Goal: Check status: Check status

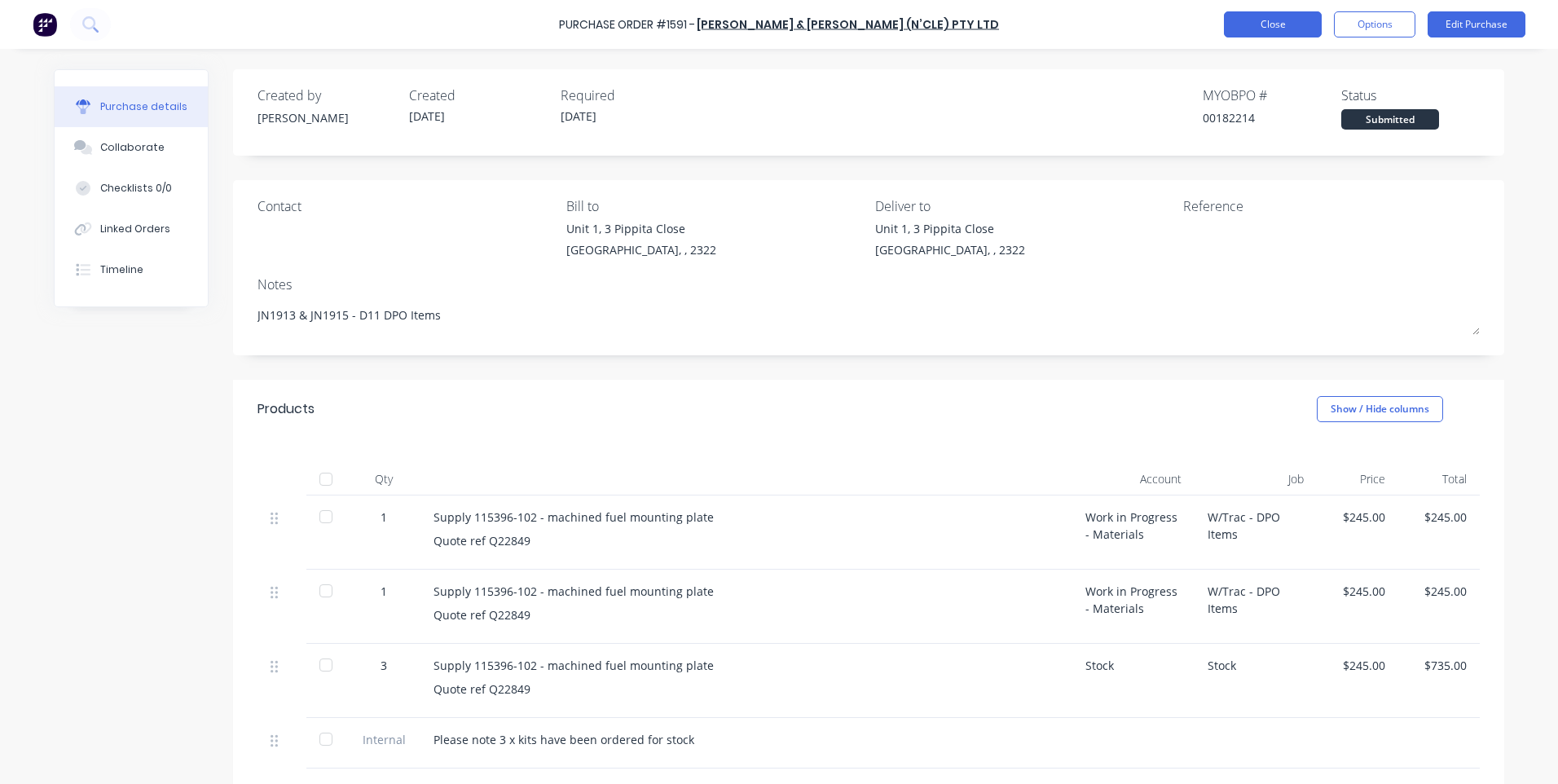
click at [1246, 24] on button "Close" at bounding box center [1273, 24] width 98 height 26
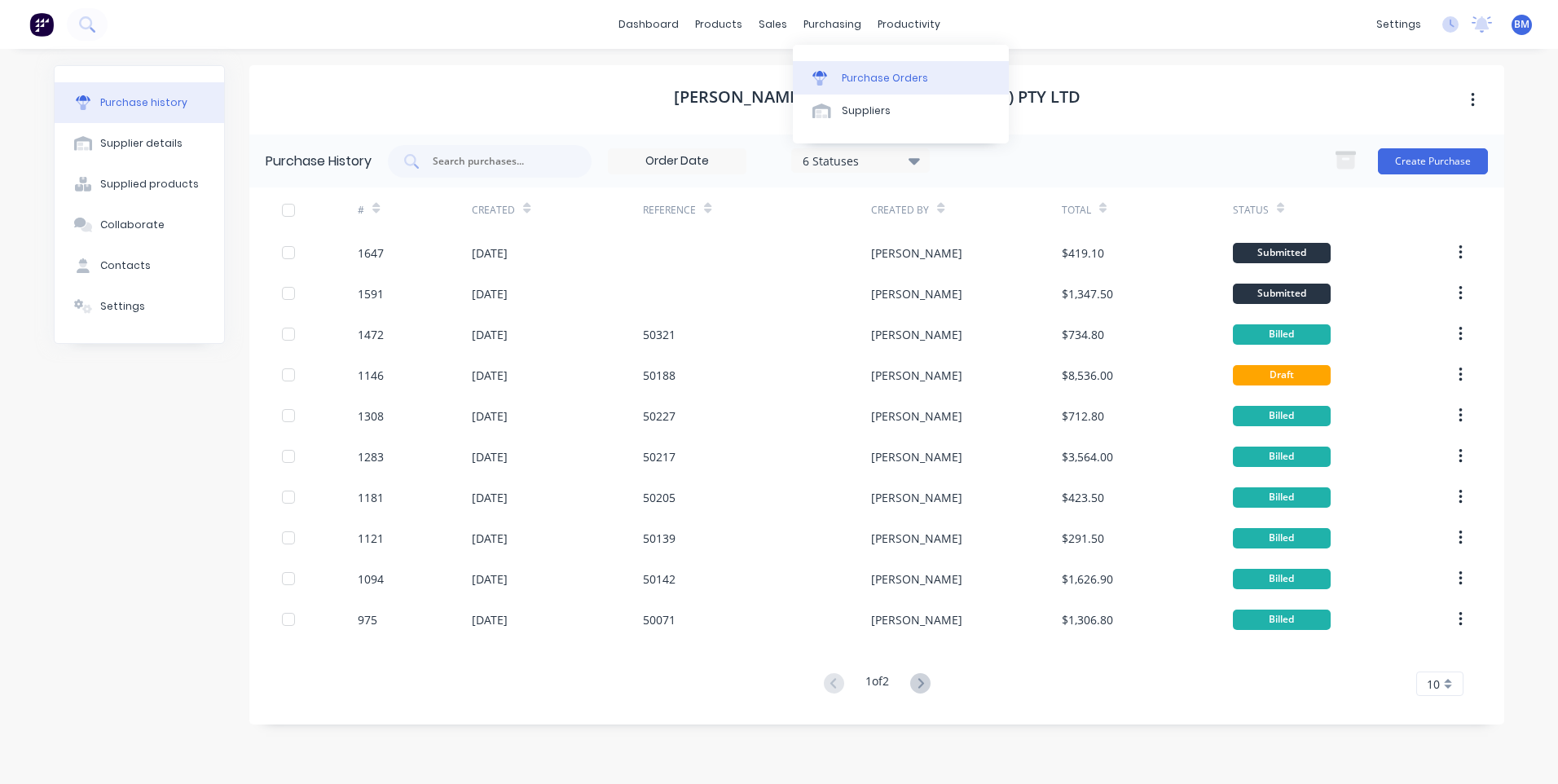
click at [830, 77] on div at bounding box center [825, 77] width 24 height 15
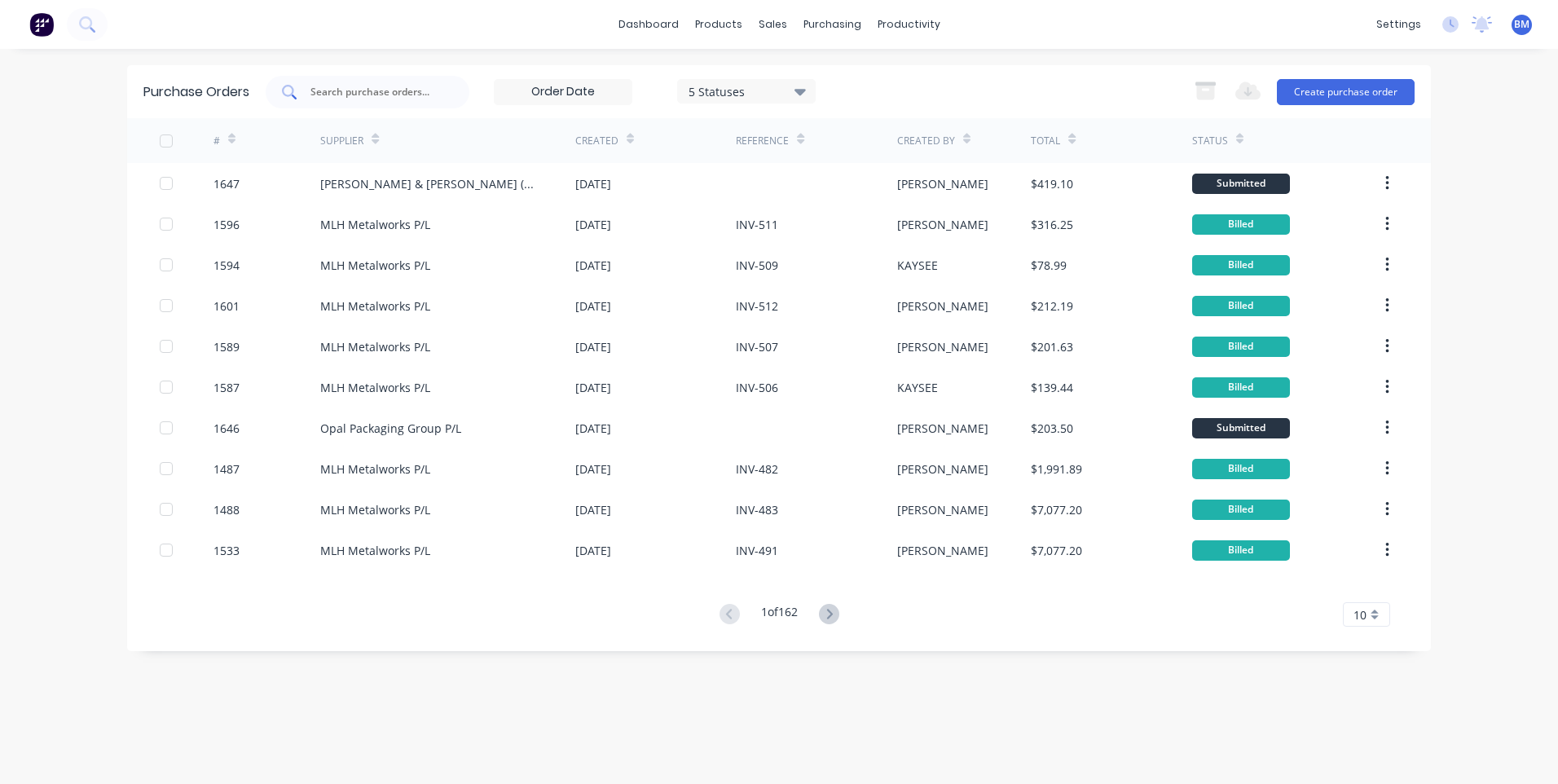
click at [385, 89] on input "text" at bounding box center [376, 91] width 135 height 16
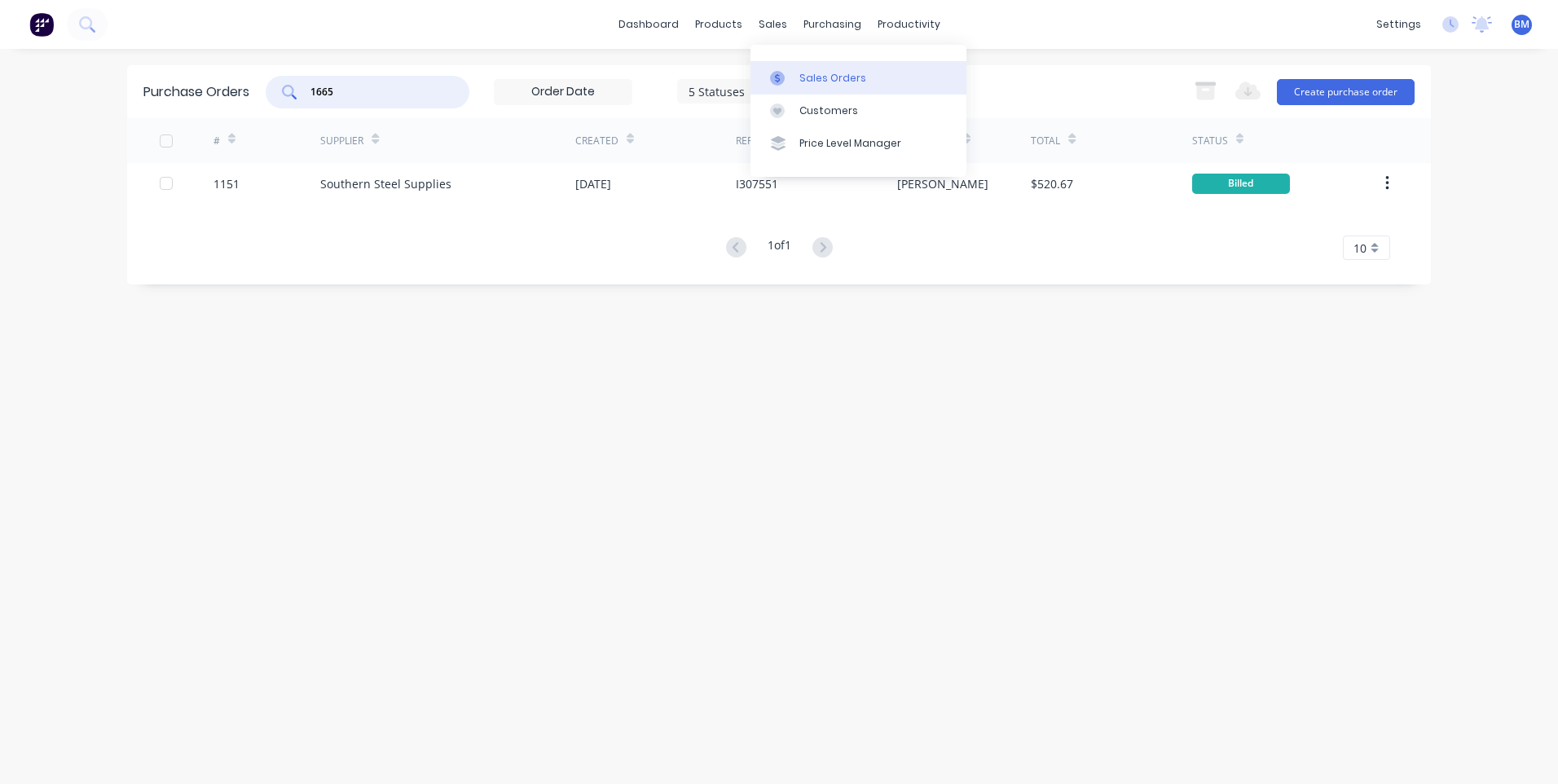
type input "1665"
click at [792, 83] on div at bounding box center [782, 77] width 24 height 15
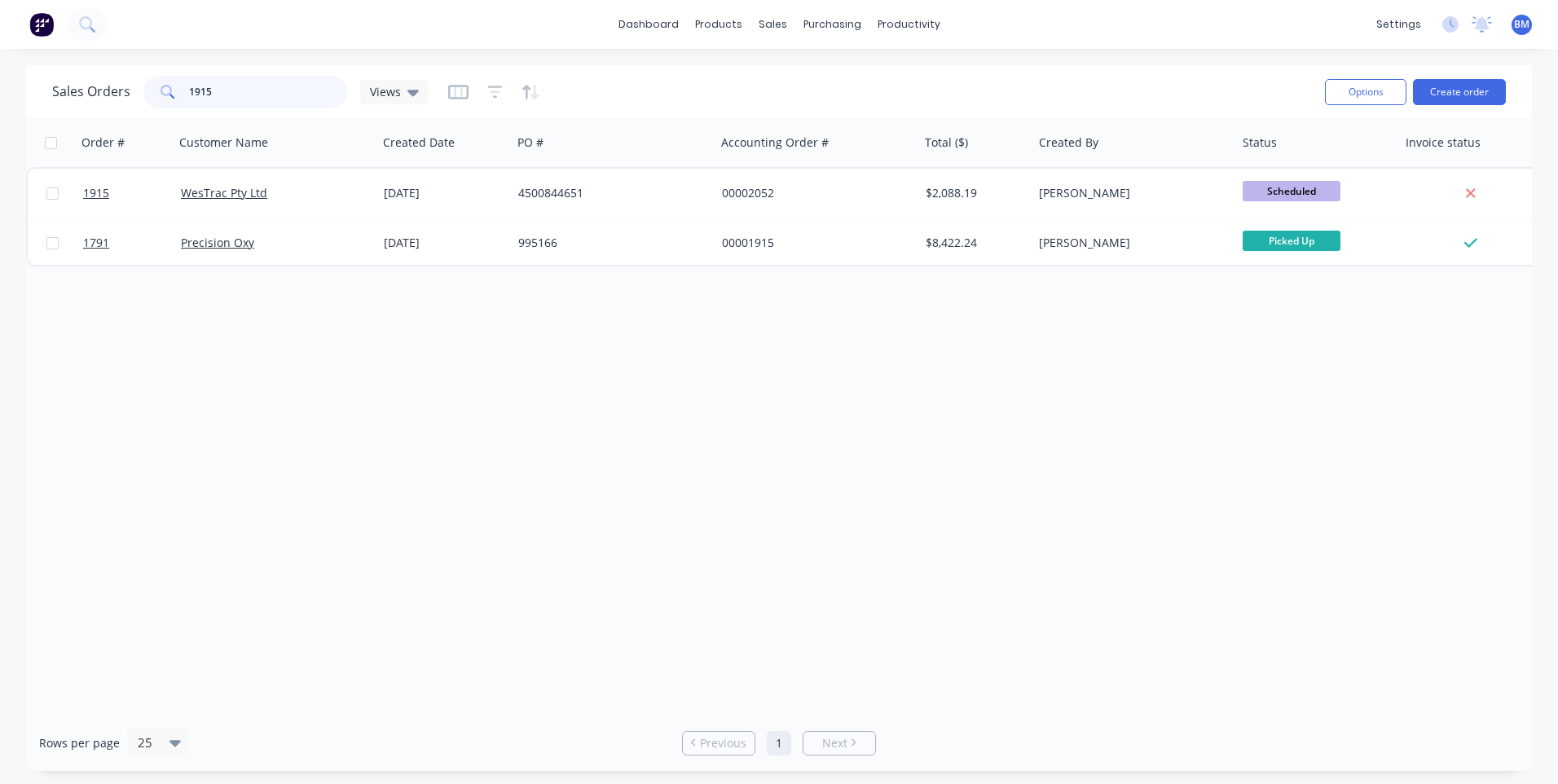
drag, startPoint x: 238, startPoint y: 97, endPoint x: 66, endPoint y: 102, distance: 172.1
click at [68, 102] on div "Sales Orders 1915 Views" at bounding box center [240, 92] width 376 height 33
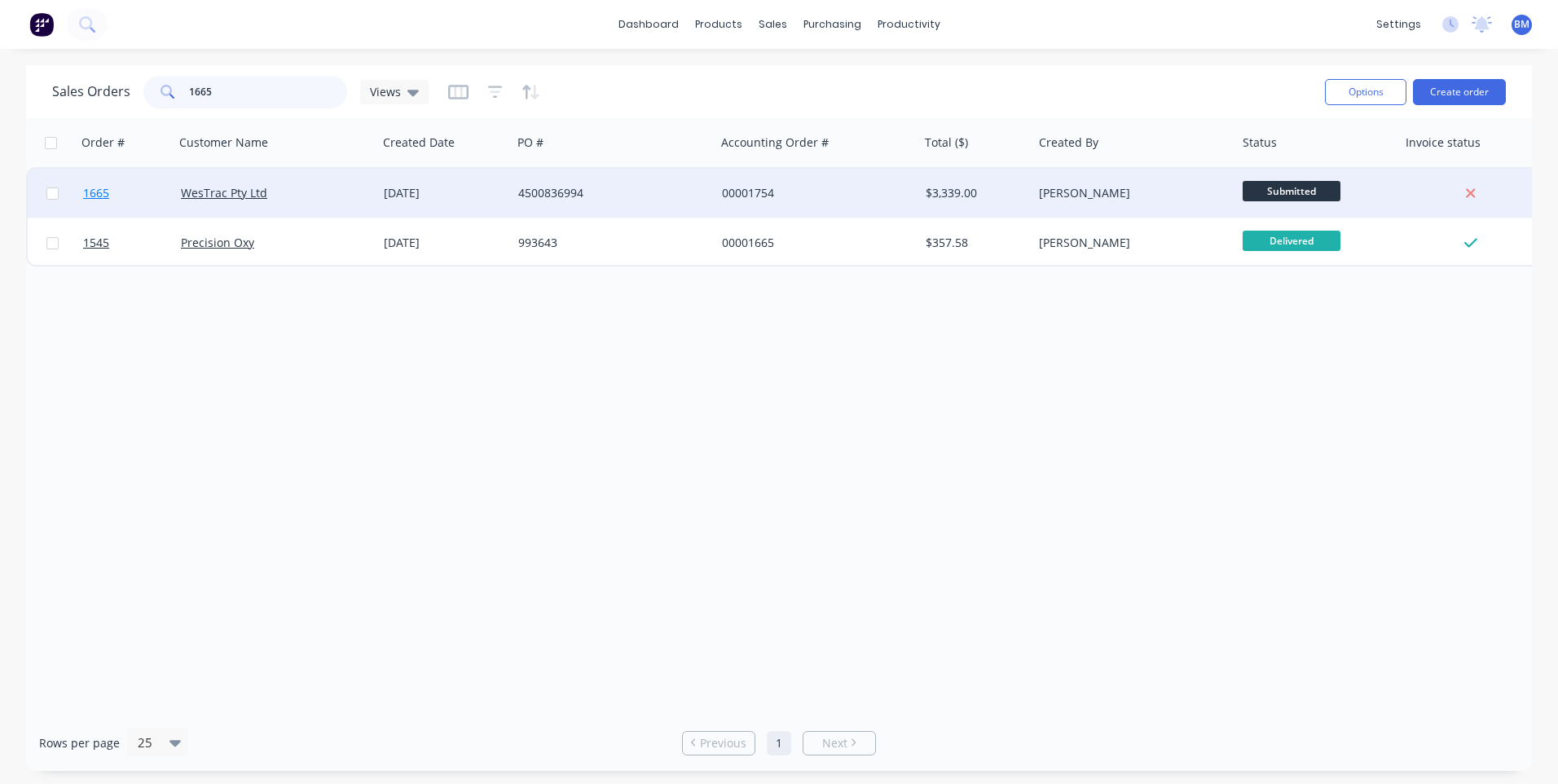
type input "1665"
click at [83, 201] on span "1665" at bounding box center [96, 193] width 26 height 16
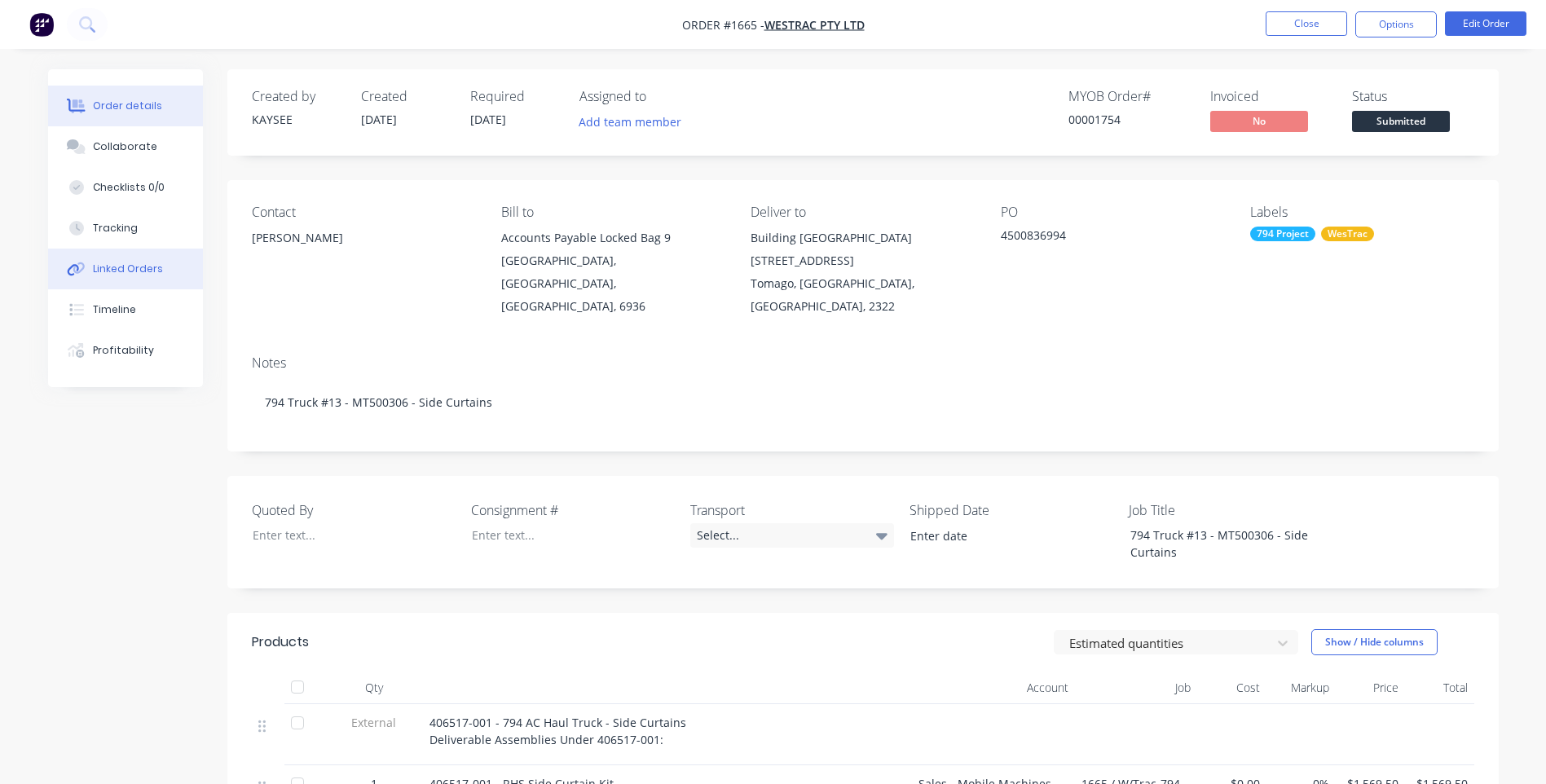
click at [144, 272] on div "Linked Orders" at bounding box center [127, 269] width 70 height 15
